Goal: Task Accomplishment & Management: Manage account settings

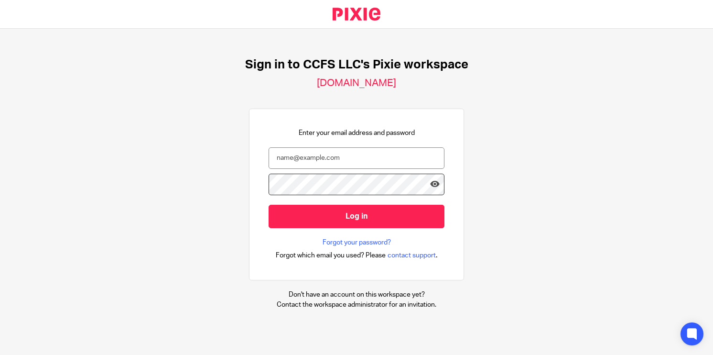
click at [340, 165] on input "email" at bounding box center [357, 158] width 176 height 22
type input "d"
type input "[EMAIL_ADDRESS][PERSON_NAME][DOMAIN_NAME]"
click at [269, 205] on input "Log in" at bounding box center [357, 216] width 176 height 23
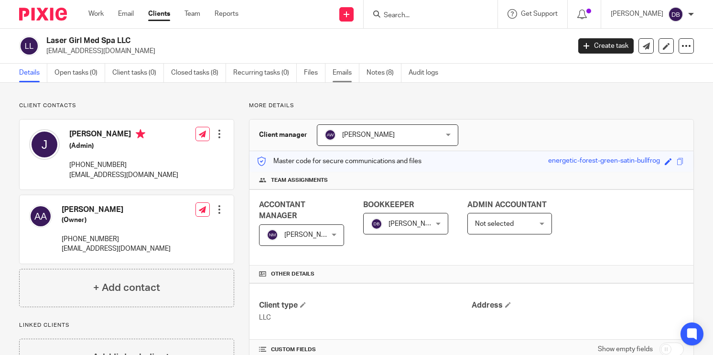
click at [336, 79] on link "Emails" at bounding box center [346, 73] width 27 height 19
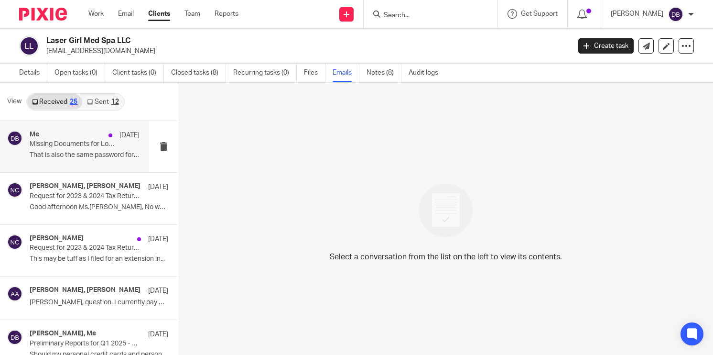
click at [89, 152] on p "That is also the same password for the..." at bounding box center [85, 155] width 110 height 8
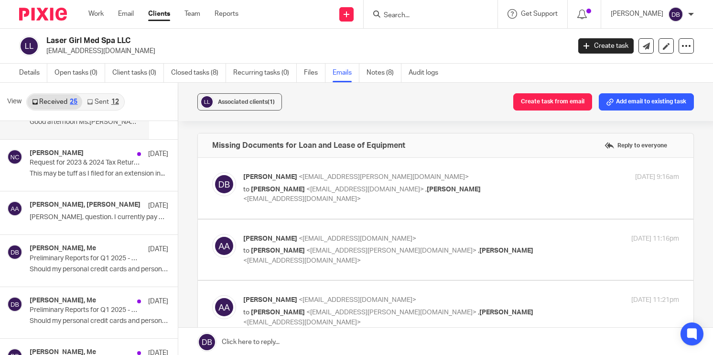
scroll to position [86, 0]
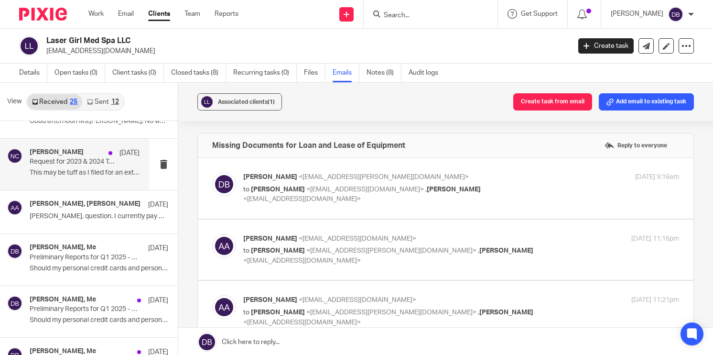
click at [99, 176] on p "This may be tuff as I filed for an extension in..." at bounding box center [85, 173] width 110 height 8
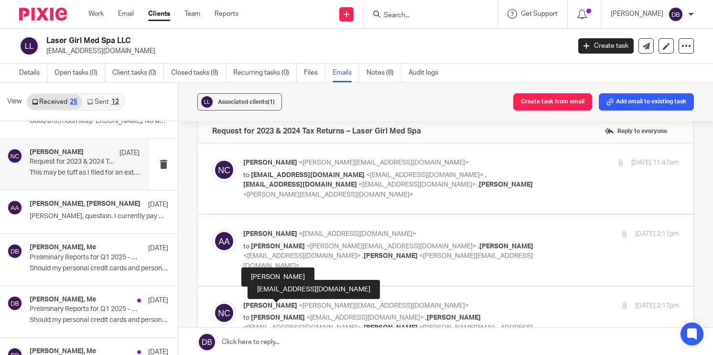
scroll to position [0, 0]
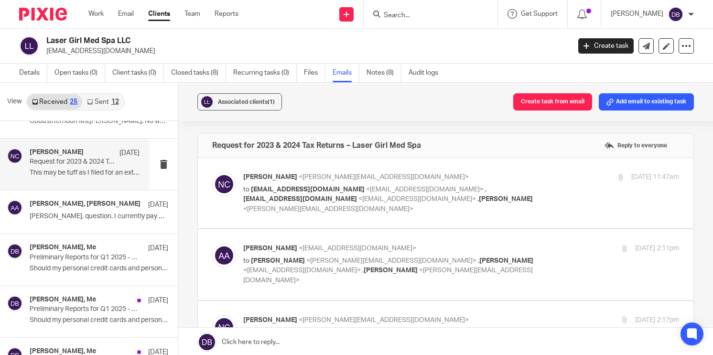
click at [518, 249] on p "Alyssa Abramson <alyssa@lasergirlskincareandmedspa.com>" at bounding box center [388, 248] width 291 height 10
checkbox input "true"
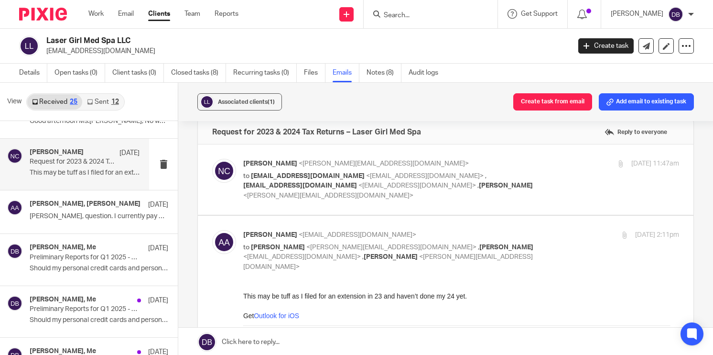
scroll to position [13, 0]
click at [528, 184] on div "Nathalie Coronado <nathalie@ccfsbookkeeping.com> to joshua@lasergirlskincareand…" at bounding box center [461, 180] width 436 height 42
checkbox input "true"
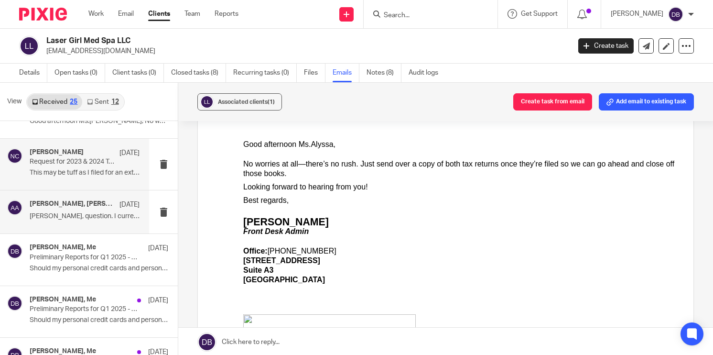
scroll to position [135, 0]
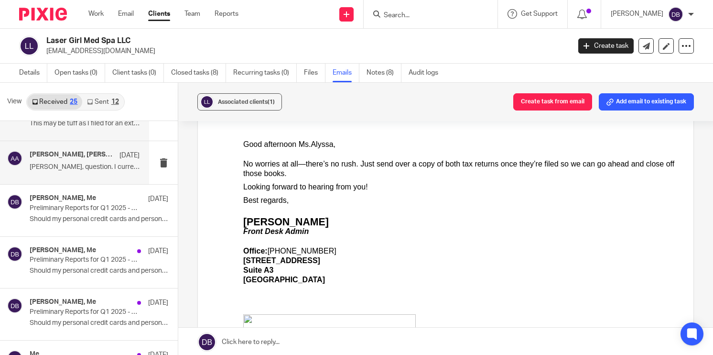
click at [82, 172] on div "Alyssa Abramson, Angie Ward May 15 Angie, question. I currently pay myself thru…" at bounding box center [85, 163] width 110 height 24
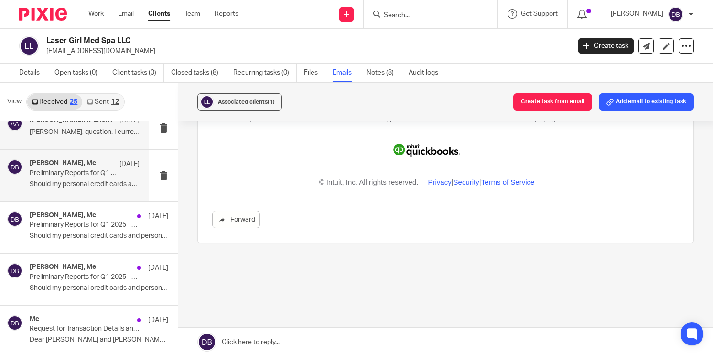
scroll to position [172, 0]
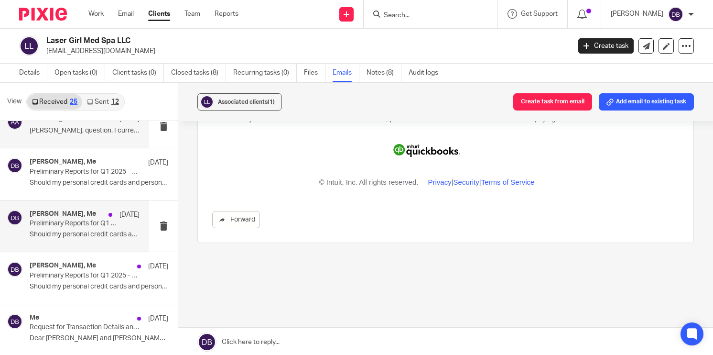
click at [84, 223] on p "Preliminary Reports for Q1 2025 - Laser Girl Med Spa LLC" at bounding box center [74, 223] width 88 height 8
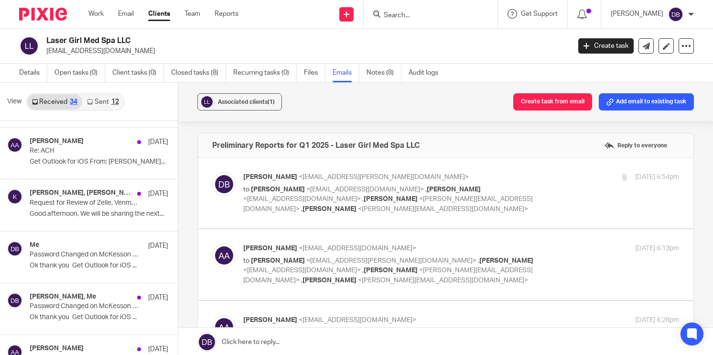
scroll to position [970, 0]
click at [89, 201] on p "Request for Review of Zelle, Venmo, and Ask Client Expenses" at bounding box center [85, 202] width 111 height 8
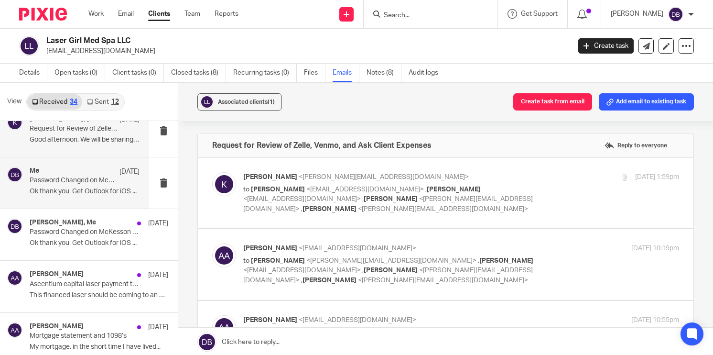
scroll to position [1050, 0]
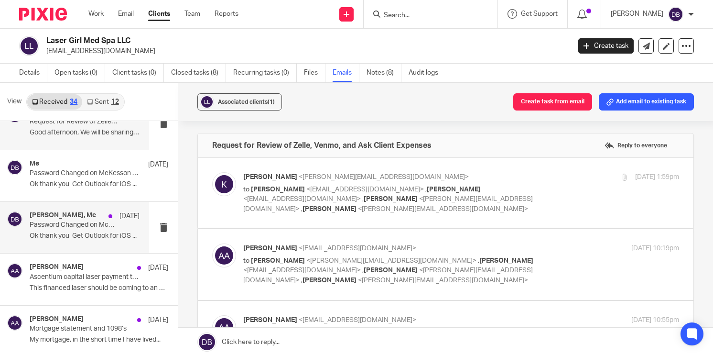
click at [85, 227] on div "Alyssa Abramson, Me Mar 18 Password Changed on McKesson Portal Ok thank you Get…" at bounding box center [85, 227] width 110 height 32
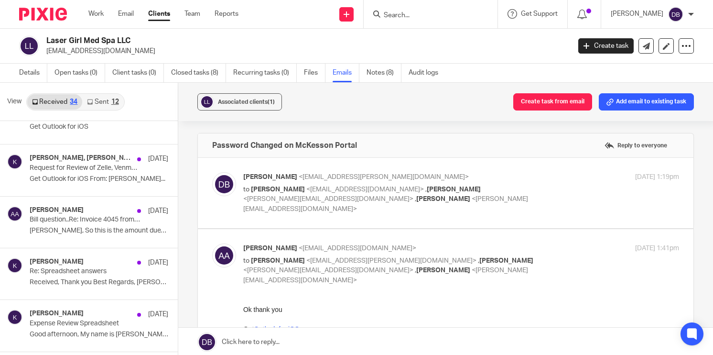
scroll to position [1315, 0]
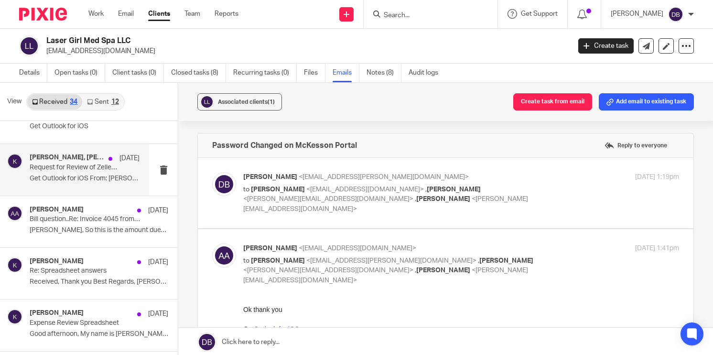
click at [94, 179] on p "Get Outlook for iOS From: Alyssa Abramson..." at bounding box center [85, 178] width 110 height 8
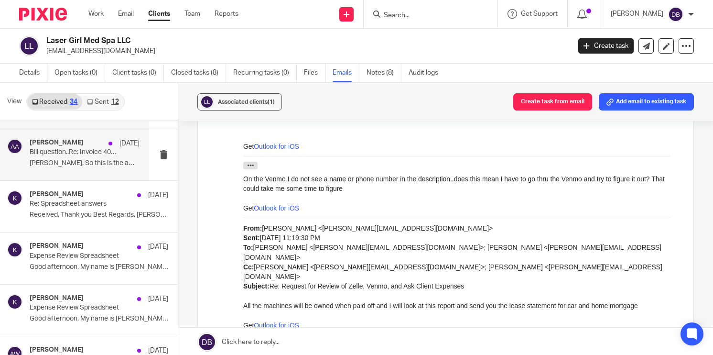
scroll to position [1383, 0]
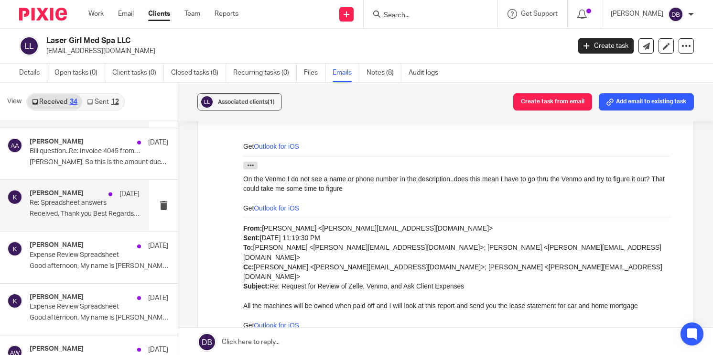
click at [87, 213] on p "Received, Thank you Best Regards, Krystal..." at bounding box center [85, 214] width 110 height 8
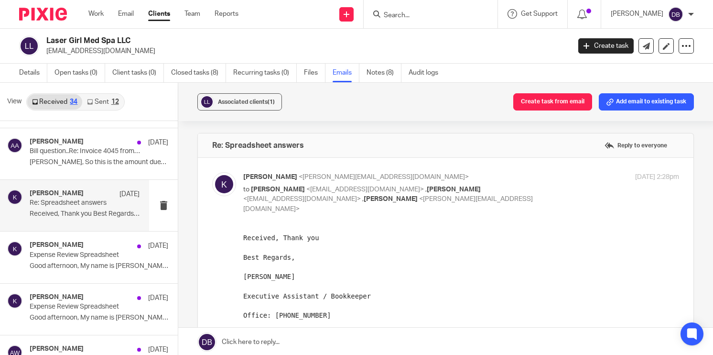
scroll to position [0, 0]
click at [89, 262] on p "Good afternoon, My name is Krystal, and I am..." at bounding box center [85, 266] width 110 height 8
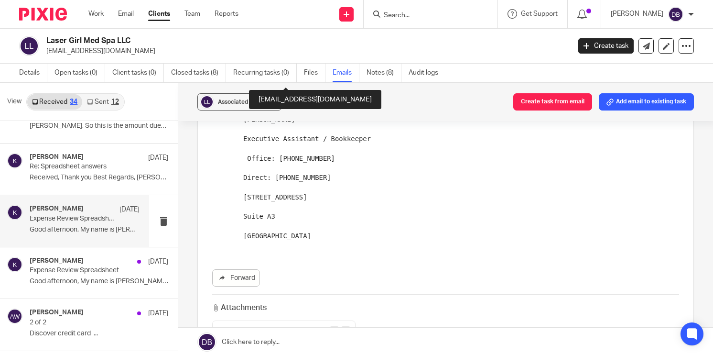
scroll to position [378, 0]
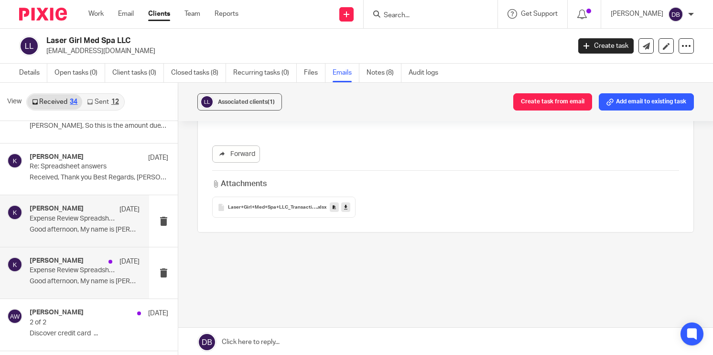
click at [105, 261] on div "Mar 3" at bounding box center [122, 262] width 36 height 10
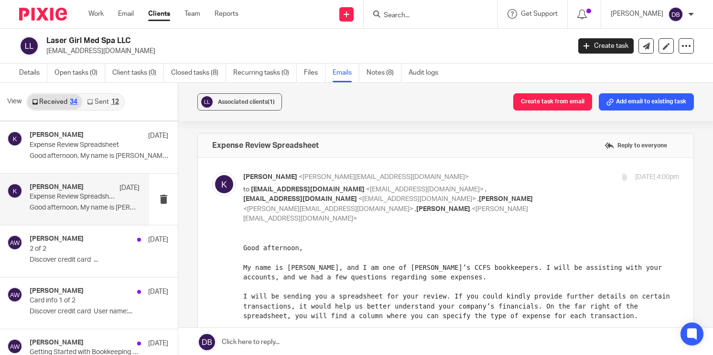
scroll to position [1503, 0]
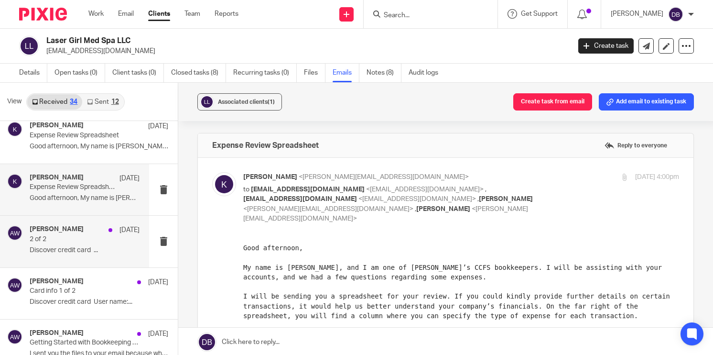
click at [93, 235] on p "2 of 2" at bounding box center [74, 239] width 88 height 8
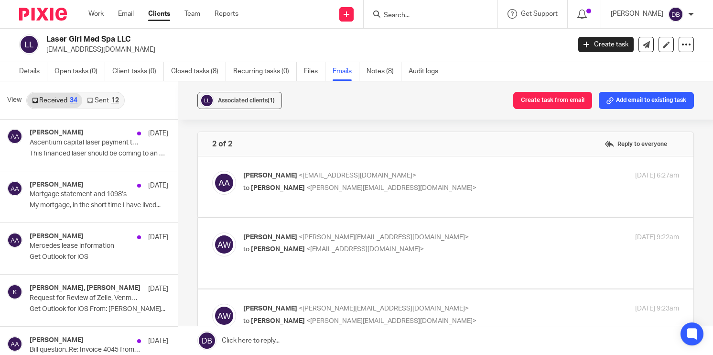
scroll to position [1141, 0]
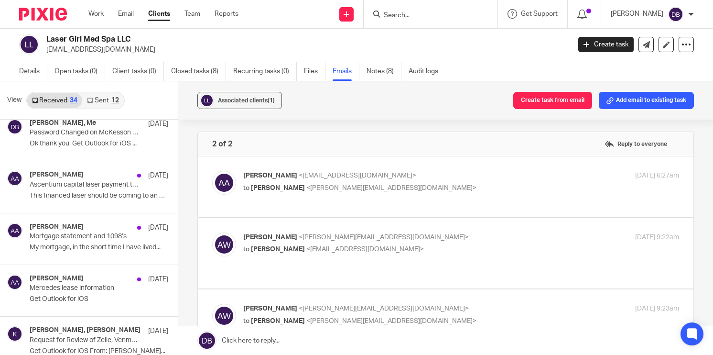
click at [87, 289] on p "Mercedes lease information" at bounding box center [85, 288] width 111 height 8
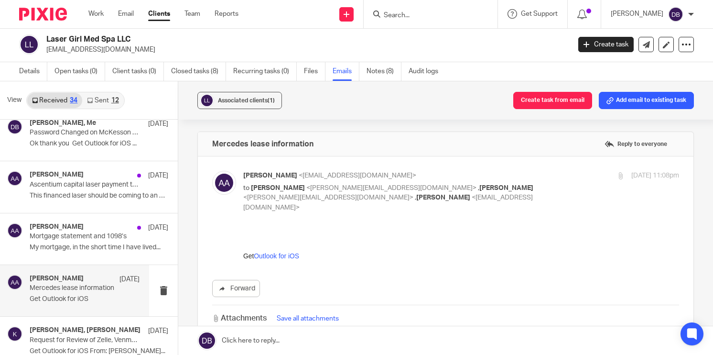
scroll to position [0, 0]
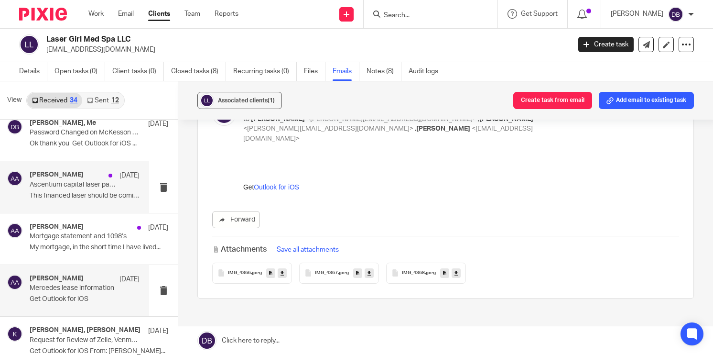
click at [65, 182] on p "Ascentium capital laser payment terms" at bounding box center [74, 185] width 88 height 8
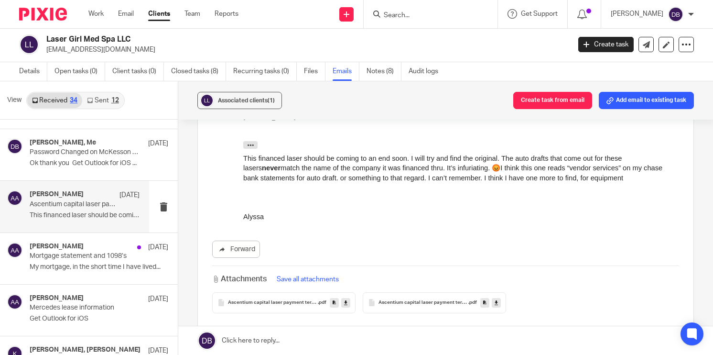
click at [408, 296] on div "Ascentium capital laser payment terms .pdf" at bounding box center [434, 302] width 143 height 21
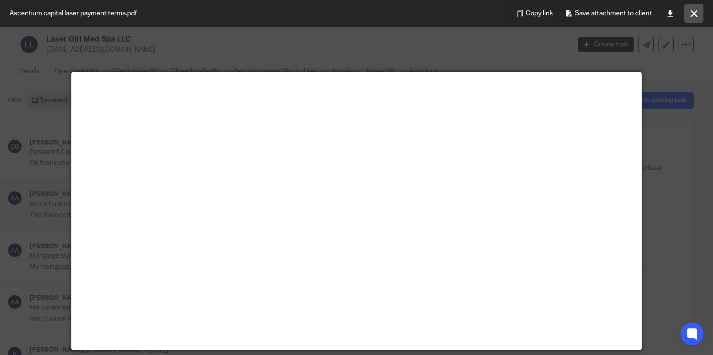
click at [690, 18] on button at bounding box center [693, 13] width 19 height 19
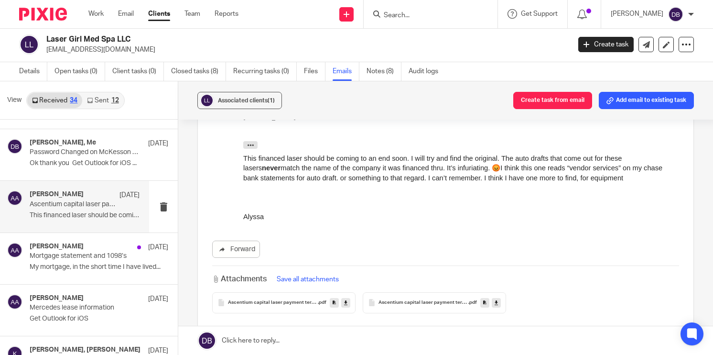
click at [296, 300] on span "Ascentium capital laser payment terms" at bounding box center [273, 303] width 90 height 6
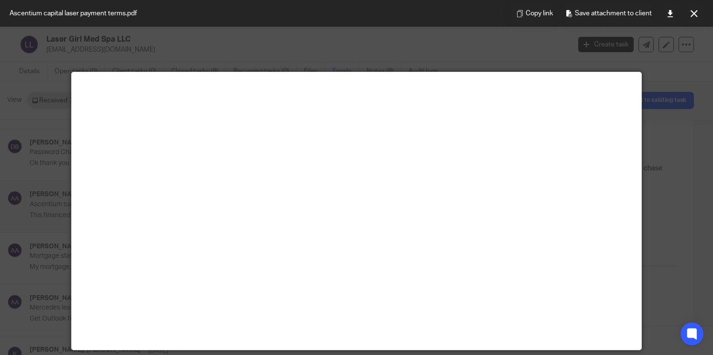
scroll to position [67, 0]
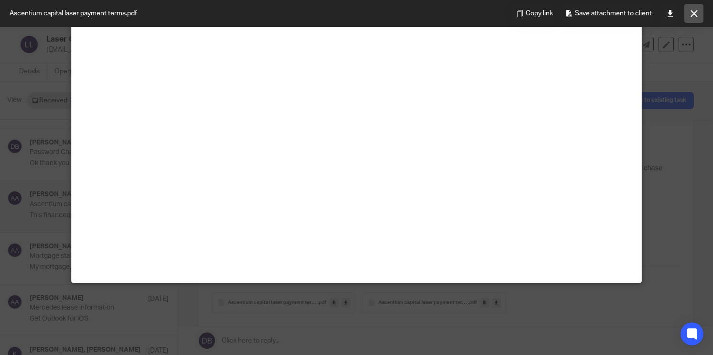
click at [694, 12] on icon at bounding box center [694, 13] width 7 height 7
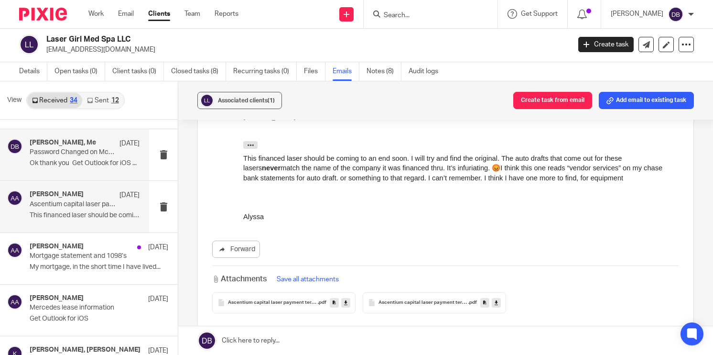
click at [94, 154] on div "Alyssa Abramson, Me Mar 18 Password Changed on McKesson Portal Ok thank you Get…" at bounding box center [85, 155] width 110 height 32
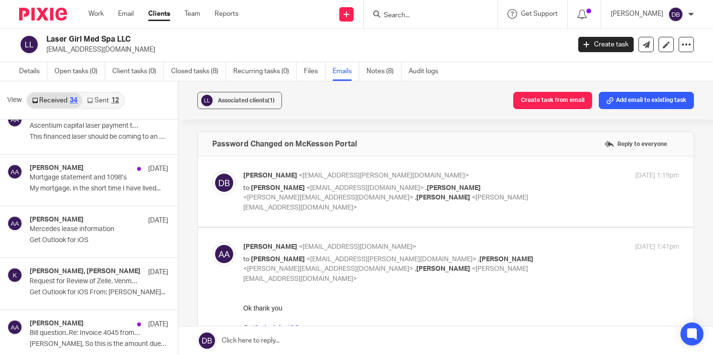
scroll to position [1200, 0]
click at [84, 177] on p "Mortgage statement and 1098’s" at bounding box center [74, 177] width 88 height 8
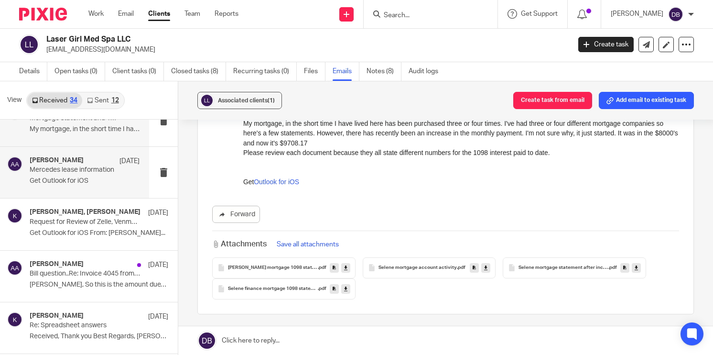
scroll to position [1273, 0]
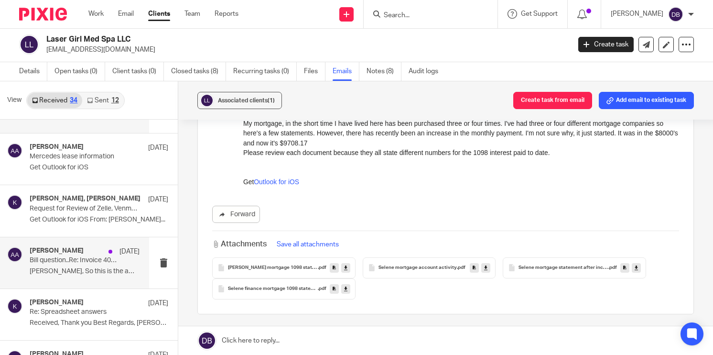
click at [91, 258] on p "Bill question..Re: Invoice 4045 from Clutch City Financial Services LLC" at bounding box center [74, 260] width 88 height 8
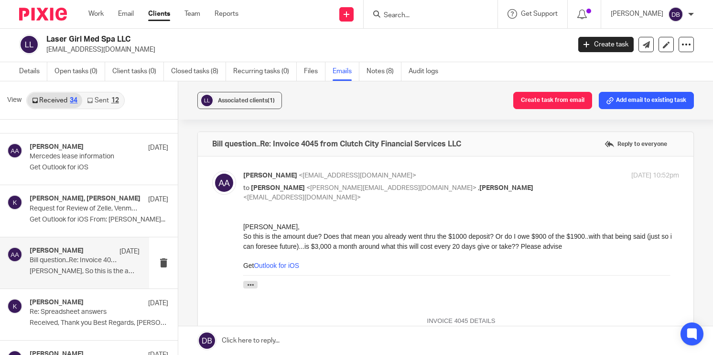
scroll to position [0, 0]
click at [84, 216] on p "Get Outlook for iOS From: Alyssa Abramson..." at bounding box center [85, 220] width 110 height 8
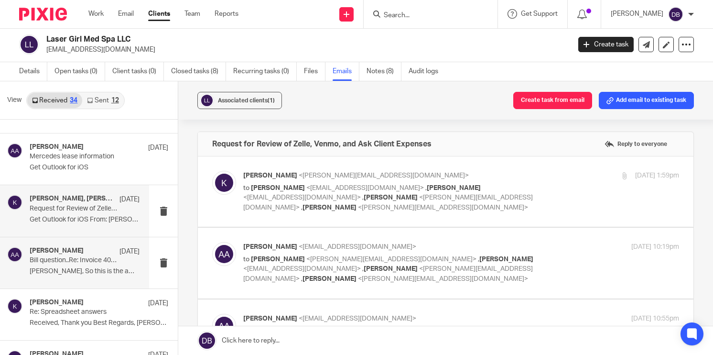
click at [84, 269] on p "Angie, So this is the amount due? Does that..." at bounding box center [85, 271] width 110 height 8
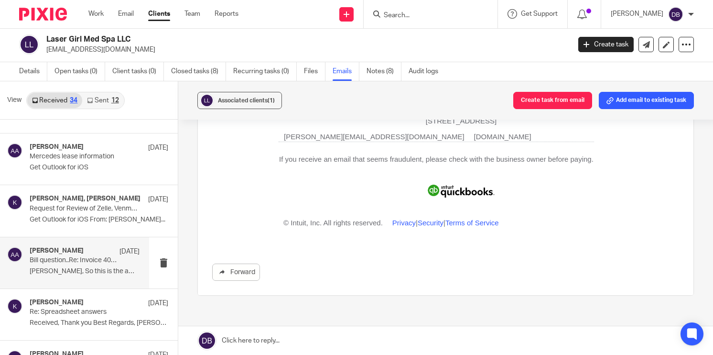
scroll to position [872, 0]
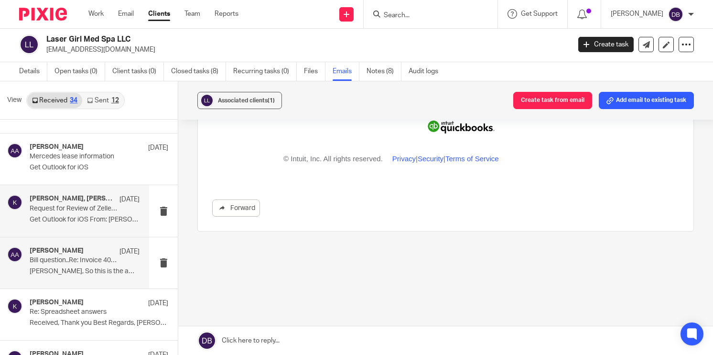
click at [95, 216] on p "Get Outlook for iOS From: Alyssa Abramson..." at bounding box center [85, 220] width 110 height 8
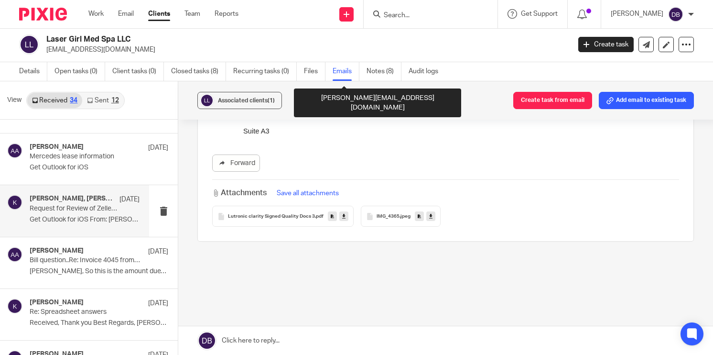
scroll to position [876, 0]
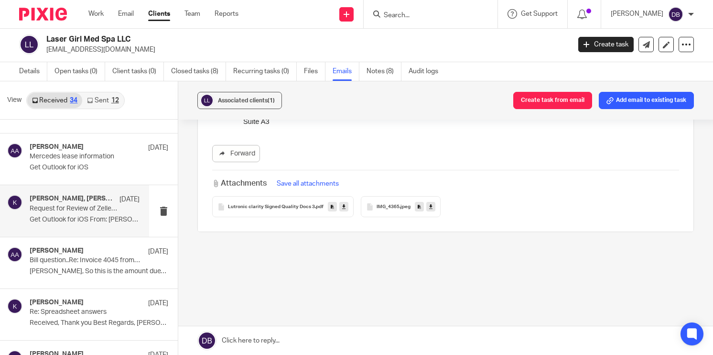
click at [270, 205] on span "Lutronic clarity Signed Quality Docs 3" at bounding box center [271, 207] width 87 height 6
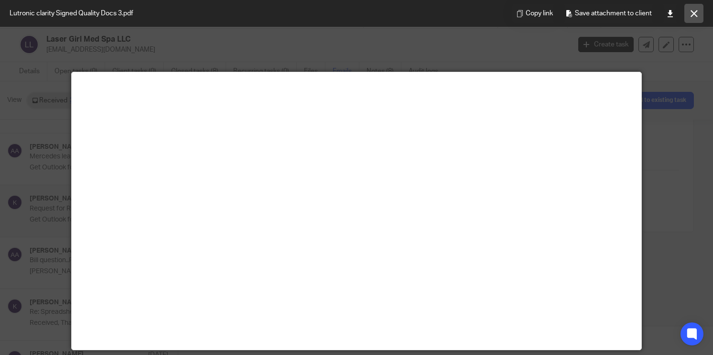
click at [697, 10] on icon at bounding box center [694, 13] width 7 height 7
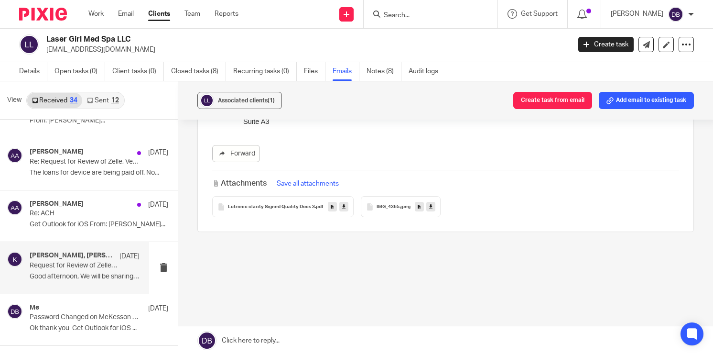
scroll to position [901, 0]
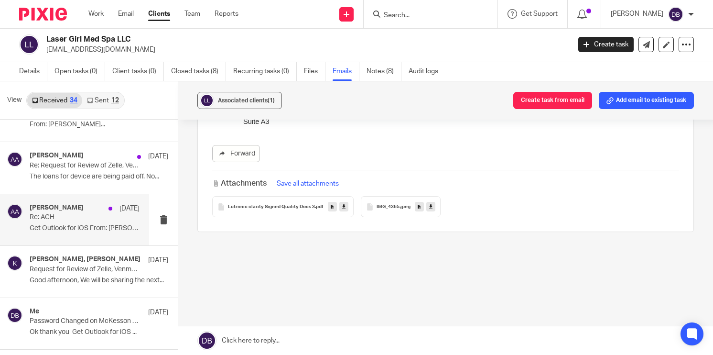
click at [86, 215] on p "Re: ACH" at bounding box center [74, 217] width 88 height 8
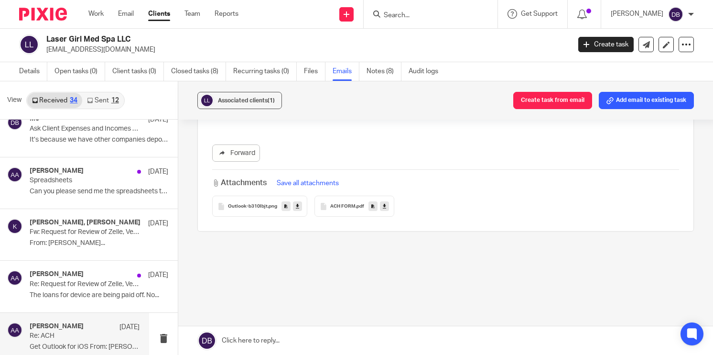
scroll to position [782, 0]
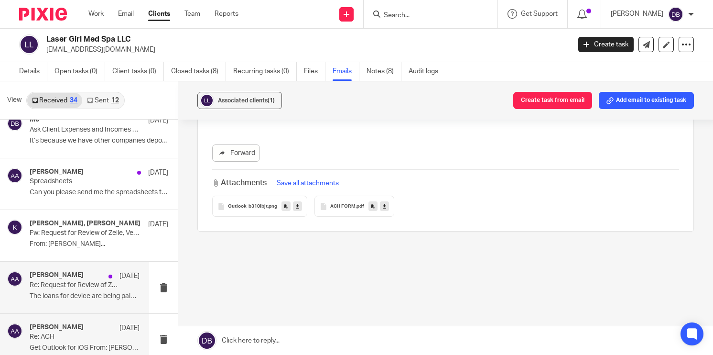
click at [86, 271] on div "Alyssa Abramson Mar 21" at bounding box center [85, 276] width 110 height 10
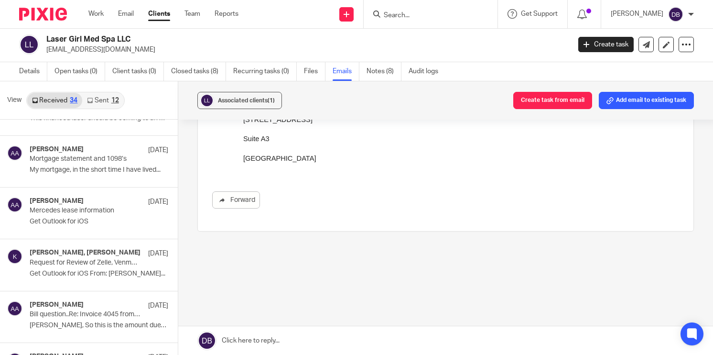
scroll to position [1223, 0]
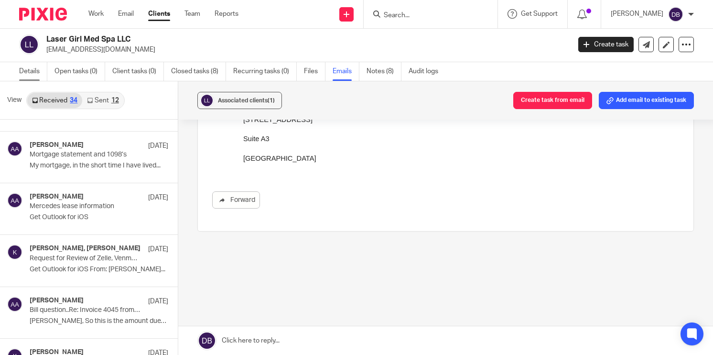
click at [23, 72] on link "Details" at bounding box center [33, 71] width 28 height 19
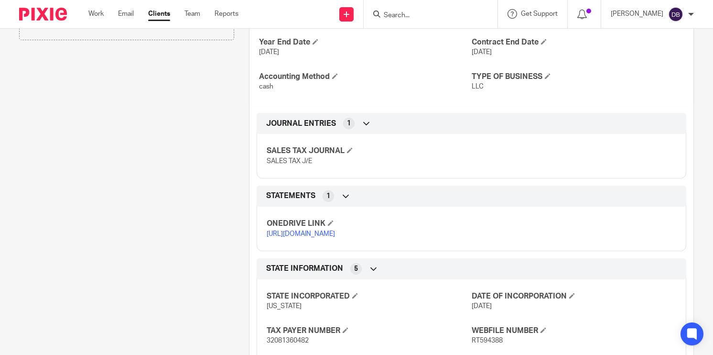
scroll to position [342, 0]
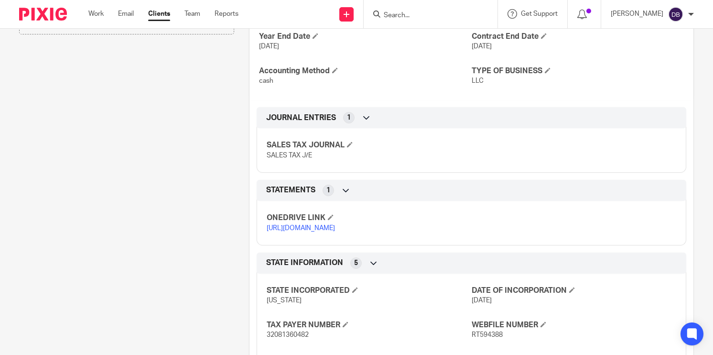
click at [324, 231] on link "[URL][DOMAIN_NAME]" at bounding box center [301, 228] width 68 height 7
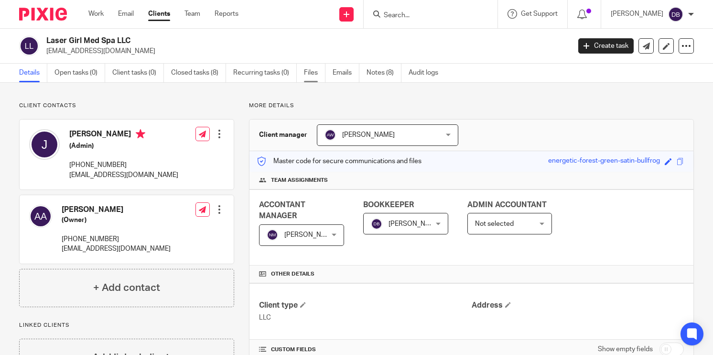
click at [309, 76] on link "Files" at bounding box center [315, 73] width 22 height 19
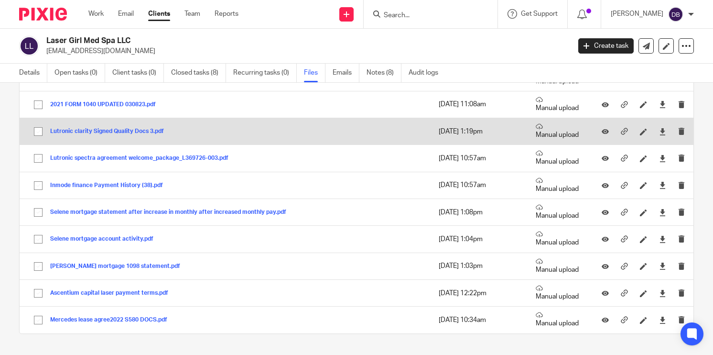
scroll to position [88, 0]
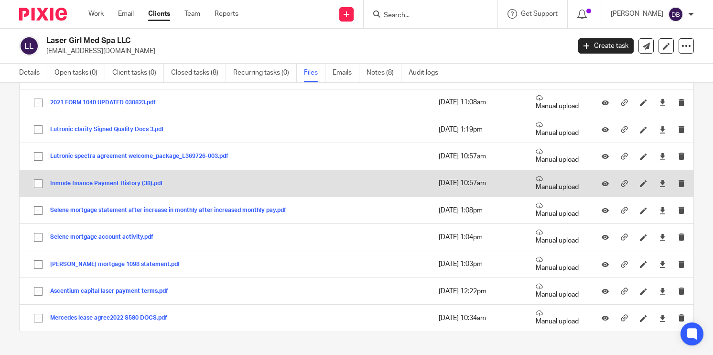
click at [137, 185] on button "Inmode finance Payment History (38).pdf" at bounding box center [110, 183] width 120 height 7
